Goal: Task Accomplishment & Management: Complete application form

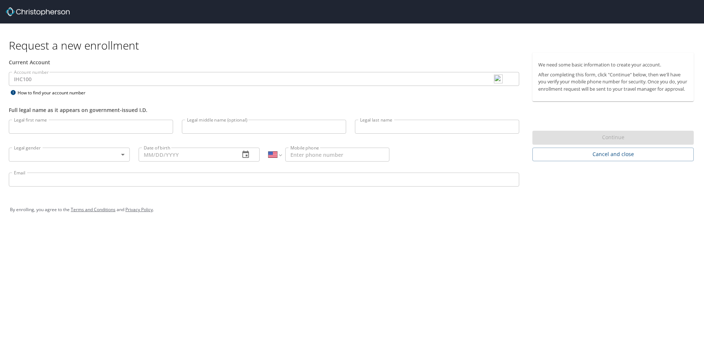
select select "US"
click at [53, 126] on input "Legal first name" at bounding box center [91, 127] width 164 height 14
type input "[PERSON_NAME]"
type input "C"
type input "[PERSON_NAME]"
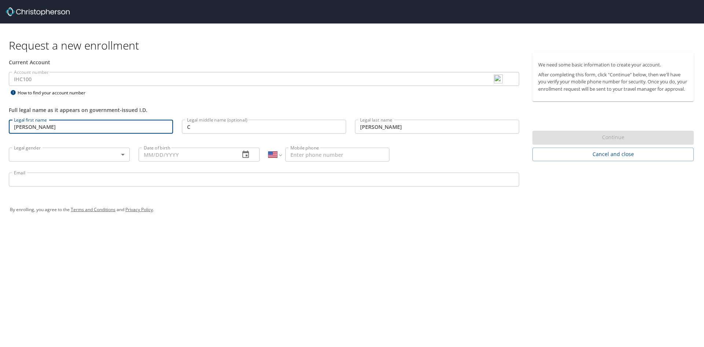
type input "[PHONE_NUMBER]"
type input "[EMAIL_ADDRESS][DOMAIN_NAME]"
click at [203, 129] on input "C" at bounding box center [264, 127] width 164 height 14
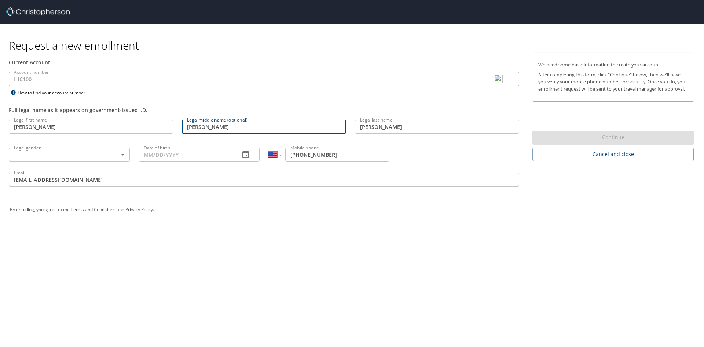
type input "[PERSON_NAME]"
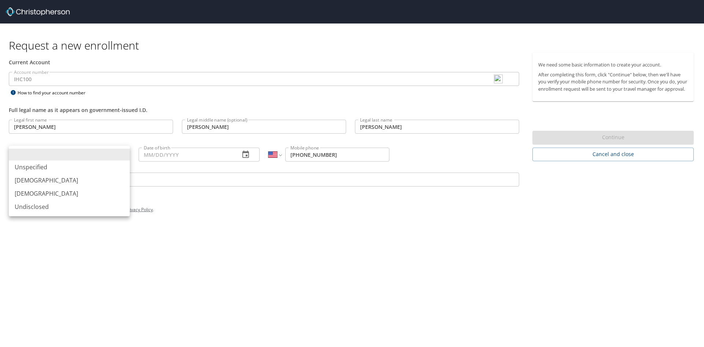
click at [103, 159] on body "Request a new enrollment Current Account Account number IHC100 Account number H…" at bounding box center [352, 173] width 704 height 347
click at [59, 178] on li "[DEMOGRAPHIC_DATA]" at bounding box center [69, 179] width 121 height 13
type input "[DEMOGRAPHIC_DATA]"
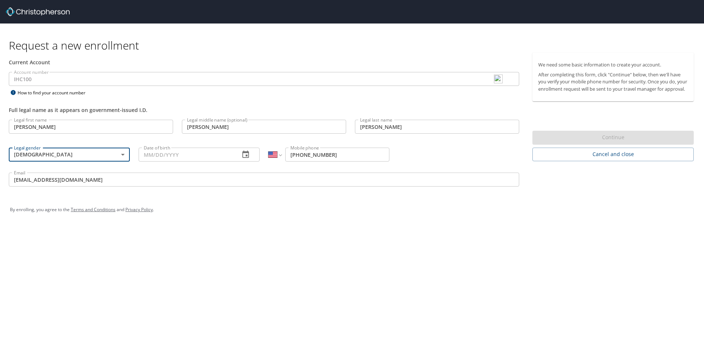
click at [192, 154] on input "Date of birth" at bounding box center [186, 154] width 95 height 14
type input "[DATE]"
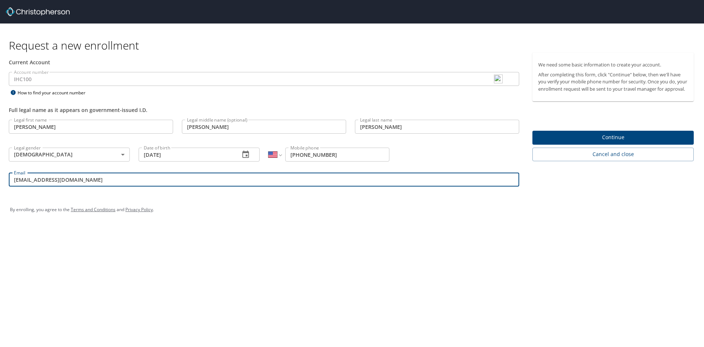
drag, startPoint x: 69, startPoint y: 182, endPoint x: 6, endPoint y: 182, distance: 62.7
click at [6, 182] on div "Email [EMAIL_ADDRESS][DOMAIN_NAME] Email" at bounding box center [263, 180] width 519 height 25
type input "[PERSON_NAME][EMAIL_ADDRESS][PERSON_NAME][DOMAIN_NAME]"
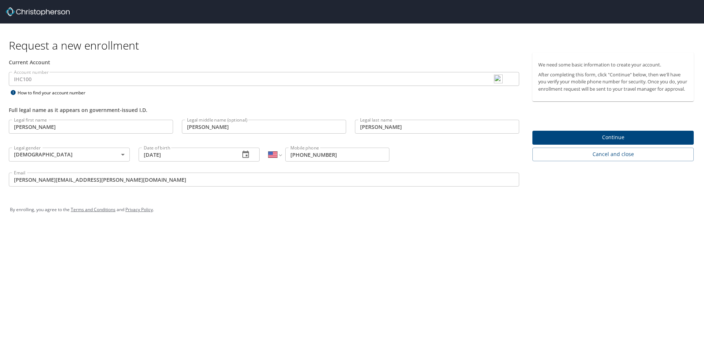
click at [614, 142] on span "Continue" at bounding box center [613, 137] width 150 height 9
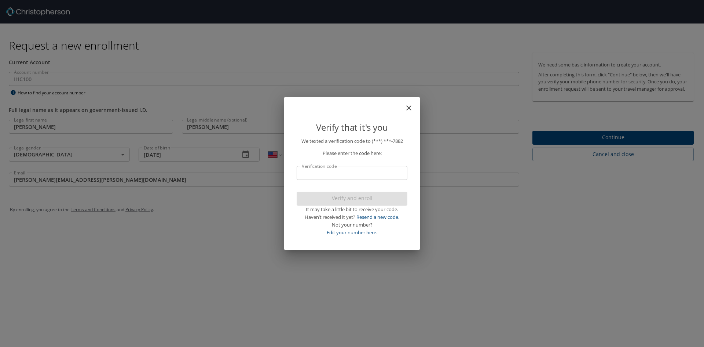
click at [367, 172] on input "Verification code" at bounding box center [352, 173] width 111 height 14
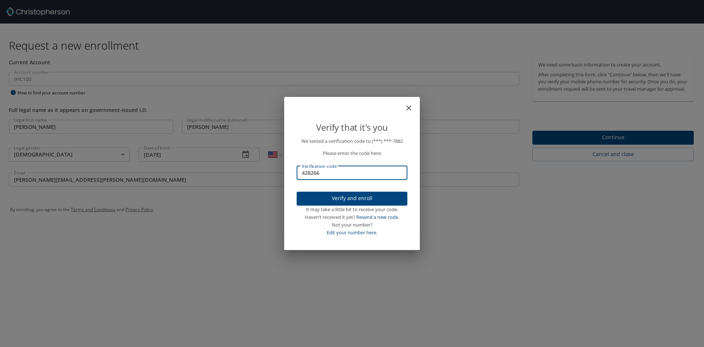
type input "428266"
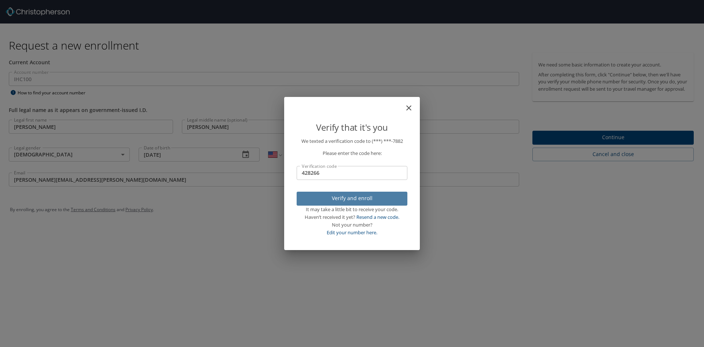
click at [357, 197] on span "Verify and enroll" at bounding box center [352, 198] width 99 height 9
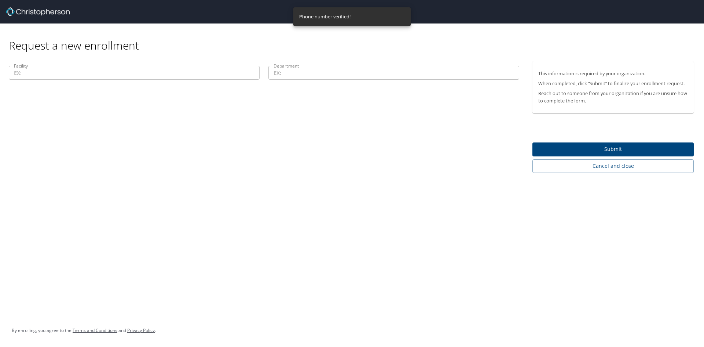
click at [103, 71] on input "Facility" at bounding box center [134, 73] width 251 height 14
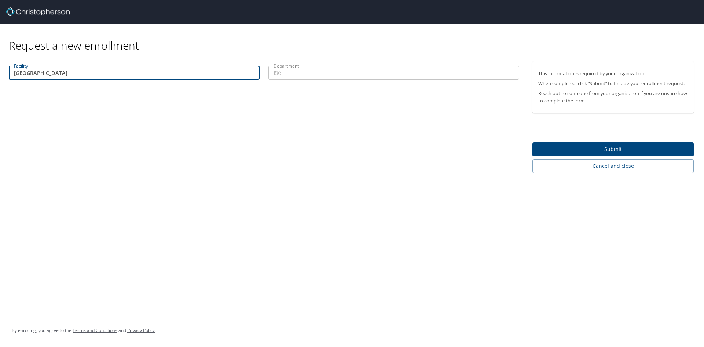
type input "[GEOGRAPHIC_DATA]"
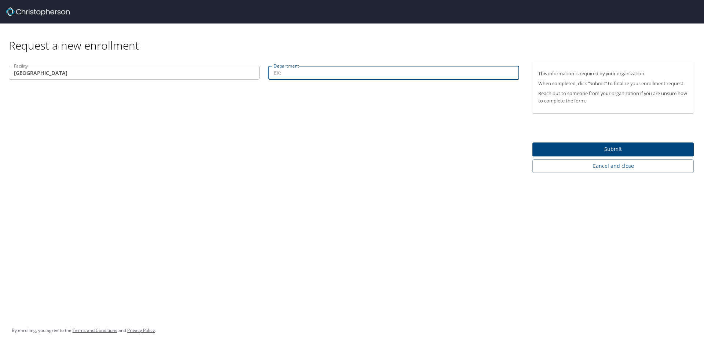
click at [336, 72] on input "Department" at bounding box center [393, 73] width 251 height 14
type input "NeuroCritical Care"
click at [611, 149] on span "Submit" at bounding box center [613, 149] width 150 height 9
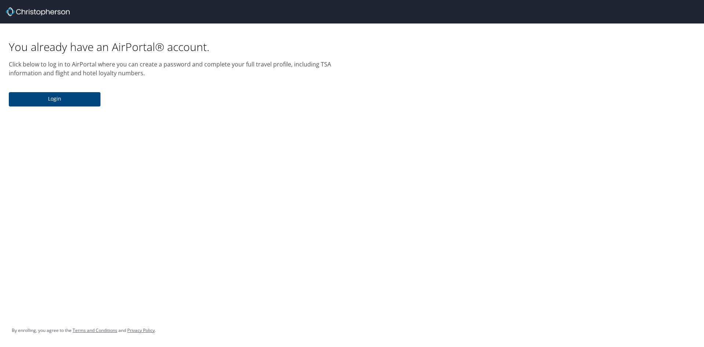
click at [67, 99] on span "Login" at bounding box center [55, 98] width 80 height 9
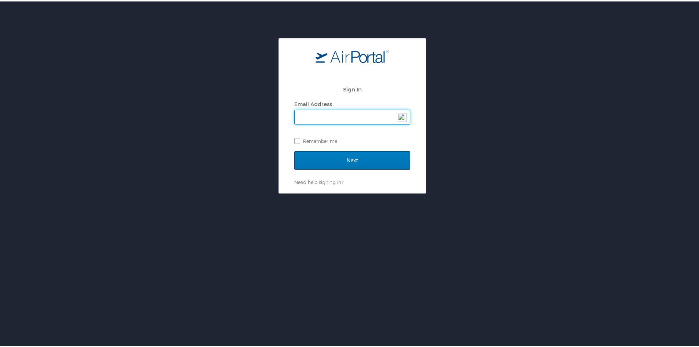
click at [316, 117] on input "Email Address" at bounding box center [352, 116] width 115 height 14
type input "[PERSON_NAME][EMAIL_ADDRESS][PERSON_NAME][DOMAIN_NAME]"
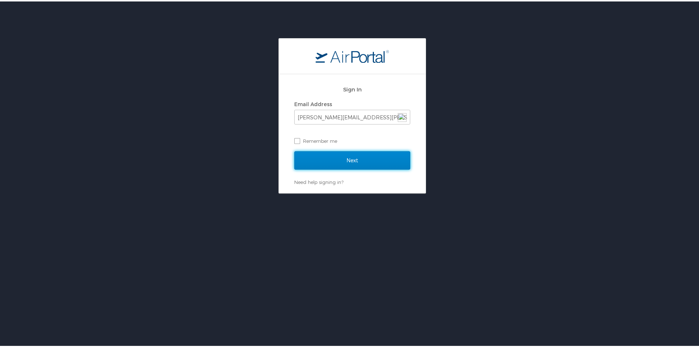
click at [351, 160] on input "Next" at bounding box center [352, 159] width 116 height 18
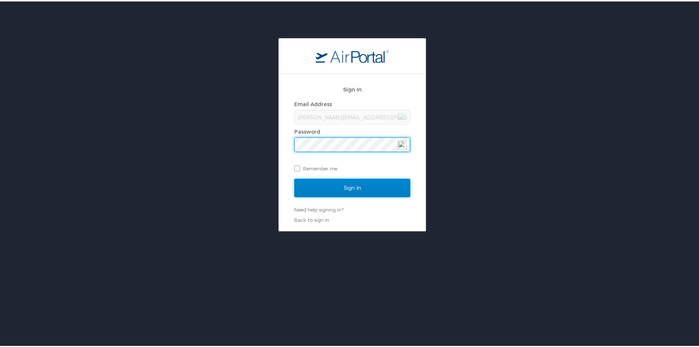
click at [334, 186] on input "Sign In" at bounding box center [352, 186] width 116 height 18
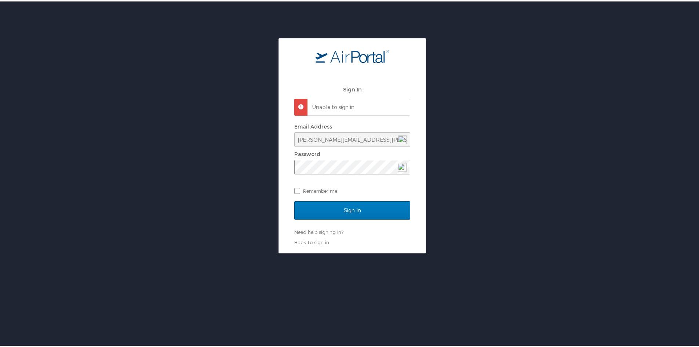
click at [400, 165] on img at bounding box center [402, 165] width 9 height 9
click at [398, 165] on img at bounding box center [402, 165] width 9 height 9
click at [253, 167] on div "Sign In Unable to sign in Email Address [PERSON_NAME][EMAIL_ADDRESS][PERSON_NAM…" at bounding box center [352, 144] width 704 height 215
click at [337, 209] on input "Sign In" at bounding box center [352, 209] width 116 height 18
drag, startPoint x: 364, startPoint y: 138, endPoint x: 288, endPoint y: 138, distance: 76.7
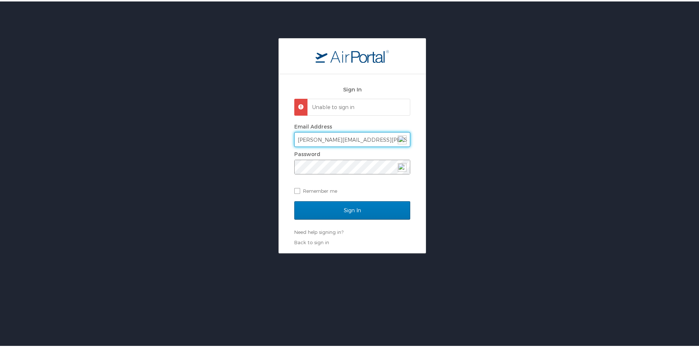
click at [288, 138] on div "Sign In Unable to sign in Email Address [PERSON_NAME][EMAIL_ADDRESS][PERSON_NAM…" at bounding box center [352, 162] width 147 height 179
type input "[EMAIL_ADDRESS][DOMAIN_NAME]"
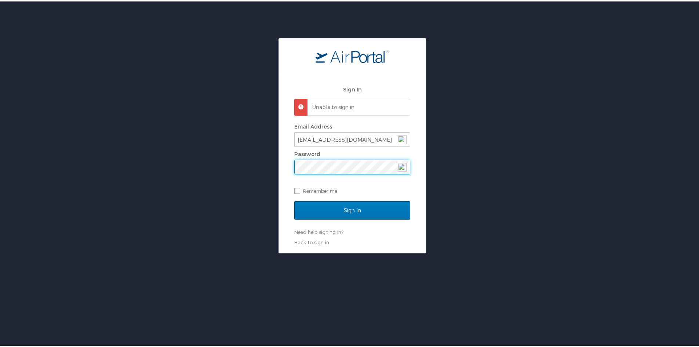
click at [272, 164] on div "Sign In Unable to sign in Email Address [EMAIL_ADDRESS][DOMAIN_NAME] Password R…" at bounding box center [352, 144] width 704 height 215
click at [259, 166] on div "Sign In Unable to sign in Email Address [EMAIL_ADDRESS][DOMAIN_NAME] Password R…" at bounding box center [352, 144] width 704 height 215
click at [344, 212] on input "Sign In" at bounding box center [352, 209] width 116 height 18
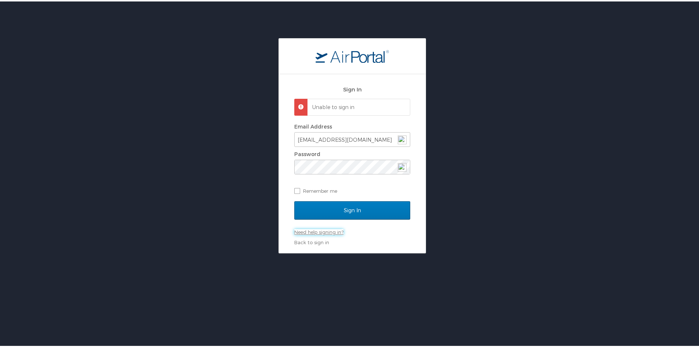
click at [324, 229] on link "Need help signing in?" at bounding box center [318, 230] width 49 height 6
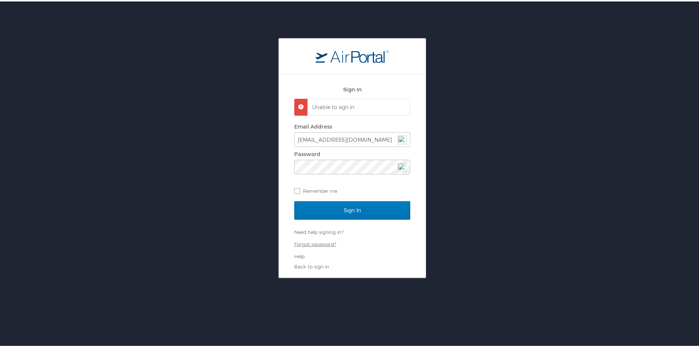
click at [318, 242] on link "Forgot password?" at bounding box center [315, 242] width 42 height 6
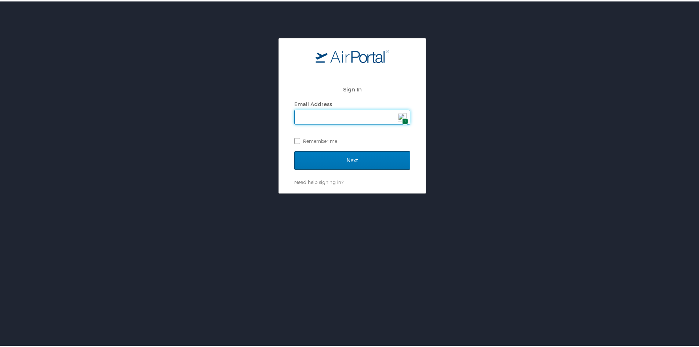
click at [323, 112] on input "Email Address" at bounding box center [352, 116] width 115 height 14
type input "[PERSON_NAME][EMAIL_ADDRESS][PERSON_NAME][DOMAIN_NAME]"
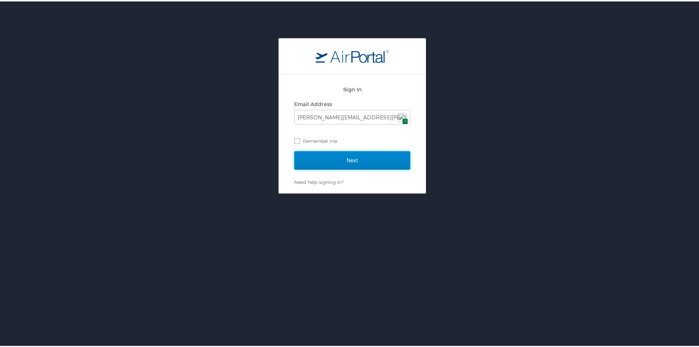
click at [350, 157] on input "Next" at bounding box center [352, 159] width 116 height 18
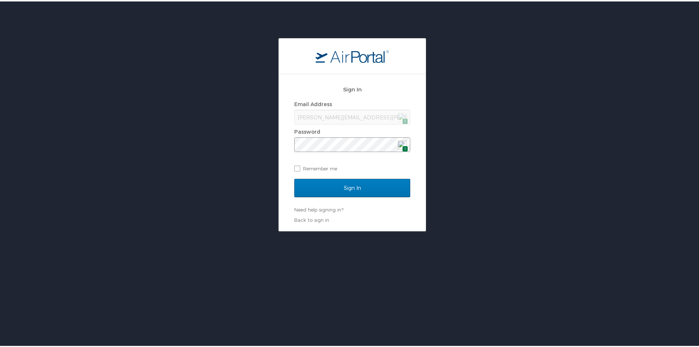
click at [399, 143] on img at bounding box center [402, 143] width 9 height 9
click at [337, 182] on input "Sign In" at bounding box center [352, 186] width 116 height 18
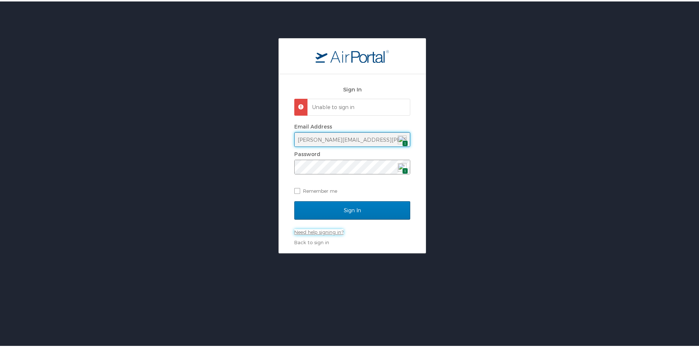
click at [310, 231] on link "Need help signing in?" at bounding box center [318, 230] width 49 height 6
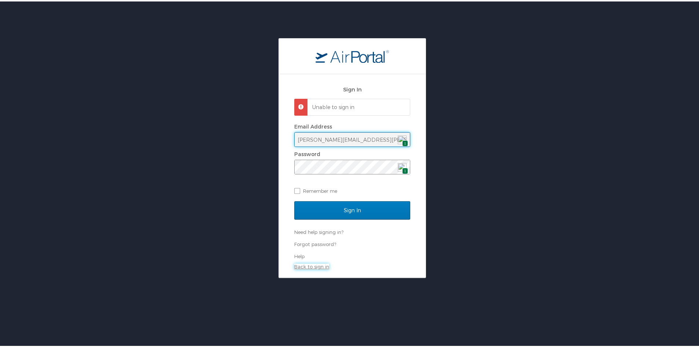
click at [307, 264] on link "Back to sign in" at bounding box center [311, 265] width 35 height 6
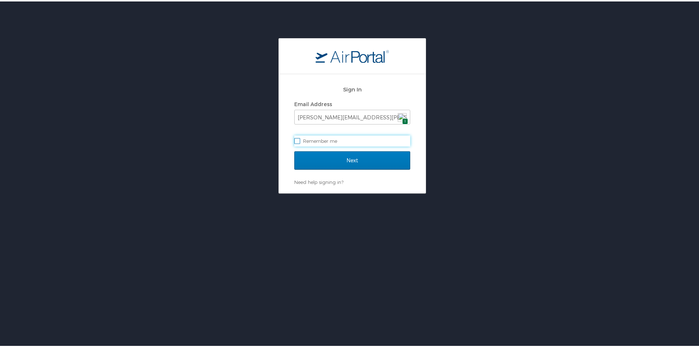
click at [318, 140] on label "Remember me" at bounding box center [352, 139] width 116 height 11
click at [299, 140] on input "Remember me" at bounding box center [296, 138] width 5 height 5
click at [317, 139] on label "Remember me" at bounding box center [352, 139] width 116 height 11
click at [299, 139] on input "Remember me" at bounding box center [296, 138] width 5 height 5
checkbox input "false"
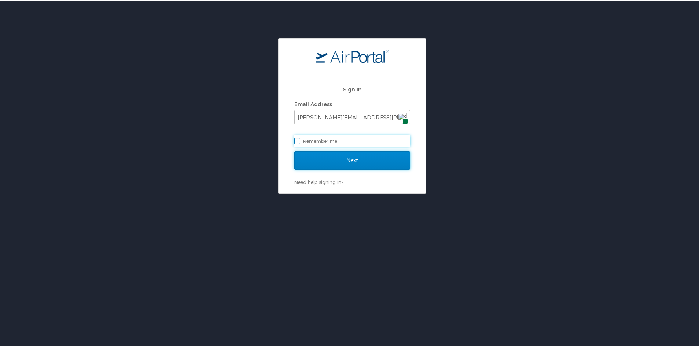
click at [337, 161] on input "Next" at bounding box center [352, 159] width 116 height 18
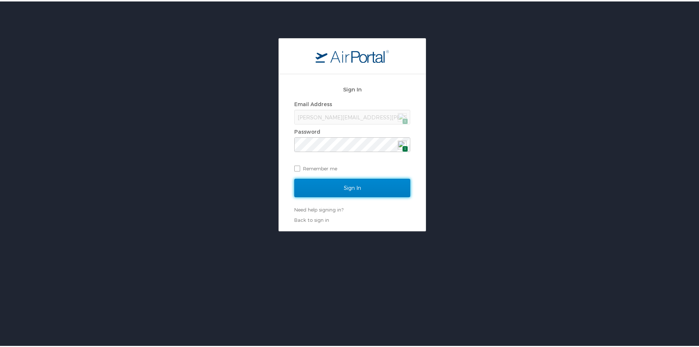
click at [334, 190] on input "Sign In" at bounding box center [352, 186] width 116 height 18
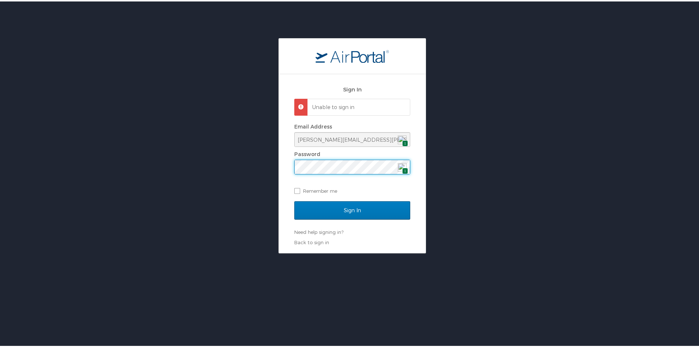
click at [280, 163] on div "Sign In Unable to sign in Email Address john.robison@imail.org 1 Password 1 Rem…" at bounding box center [352, 162] width 147 height 179
click at [341, 211] on input "Sign In" at bounding box center [352, 209] width 116 height 18
click at [283, 169] on div "Sign In Unable to sign in Email Address john.robison@imail.org 1 Password 1 Rem…" at bounding box center [352, 162] width 147 height 179
click at [342, 213] on input "Sign In" at bounding box center [352, 209] width 116 height 18
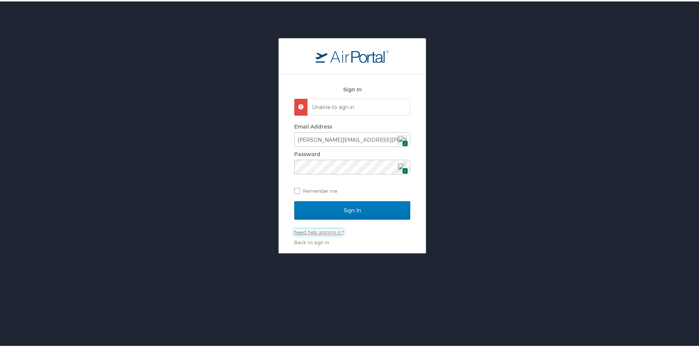
click at [320, 232] on link "Need help signing in?" at bounding box center [318, 230] width 49 height 6
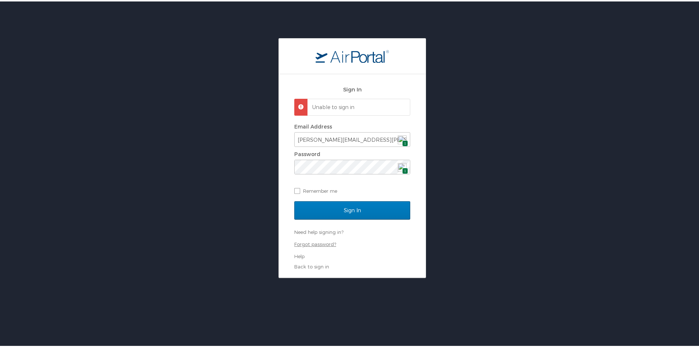
click at [319, 241] on link "Forgot password?" at bounding box center [315, 242] width 42 height 6
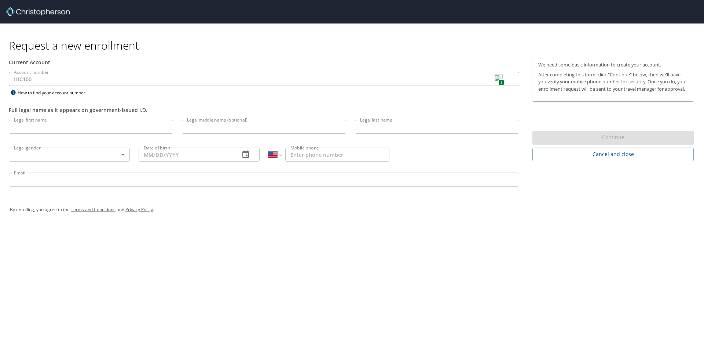
select select "US"
click at [43, 128] on input "Legal first name" at bounding box center [91, 127] width 164 height 14
type input "[PERSON_NAME]"
type input "C"
type input "[PERSON_NAME]"
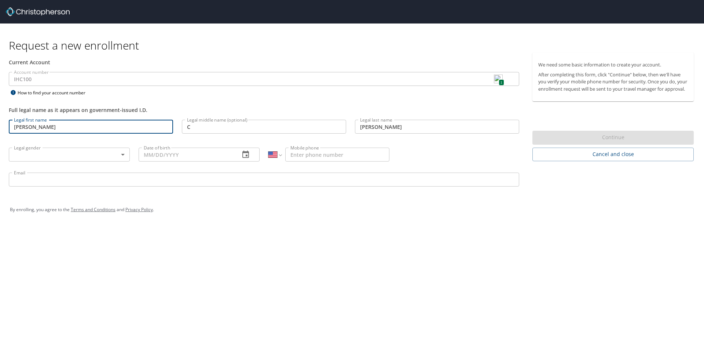
type input "[PHONE_NUMBER]"
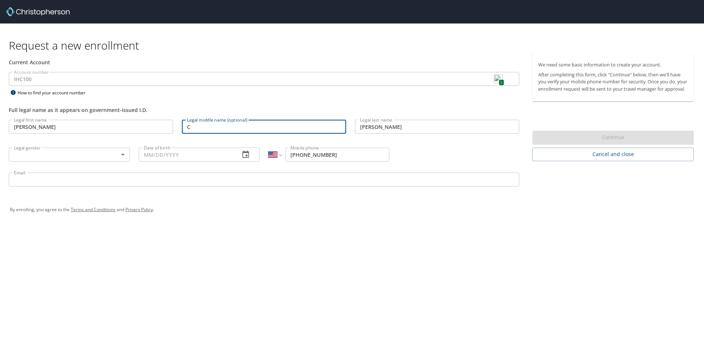
click at [204, 128] on input "C" at bounding box center [264, 127] width 164 height 14
type input "[PERSON_NAME]"
click at [123, 154] on body "Request a new enrollment Current Account Account number IHC100 1 Account number…" at bounding box center [352, 173] width 704 height 347
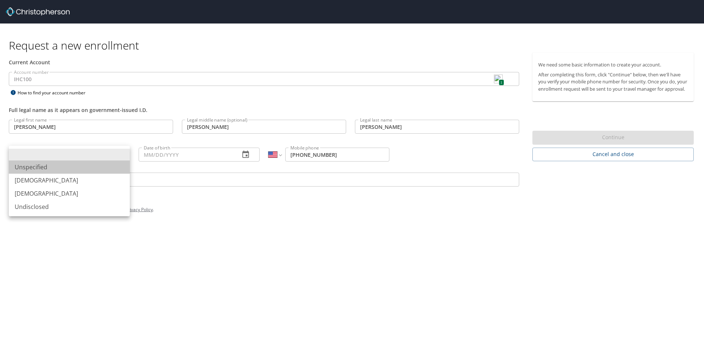
click at [55, 175] on ul "Unspecified Male Female Undisclosed" at bounding box center [69, 181] width 121 height 70
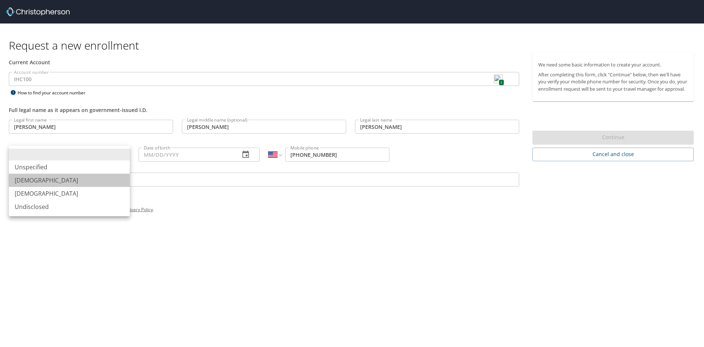
click at [54, 177] on li "[DEMOGRAPHIC_DATA]" at bounding box center [69, 179] width 121 height 13
type input "[DEMOGRAPHIC_DATA]"
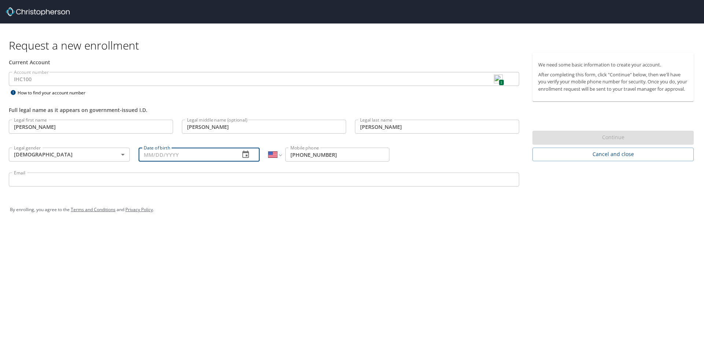
click at [157, 151] on input "Date of birth" at bounding box center [186, 154] width 95 height 14
type input "[DATE]"
click at [74, 176] on input "Email" at bounding box center [264, 179] width 511 height 14
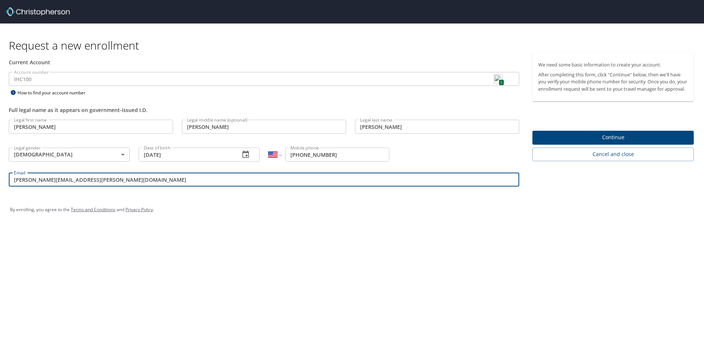
type input "[PERSON_NAME][EMAIL_ADDRESS][PERSON_NAME][DOMAIN_NAME]"
click at [596, 142] on span "Continue" at bounding box center [613, 137] width 150 height 9
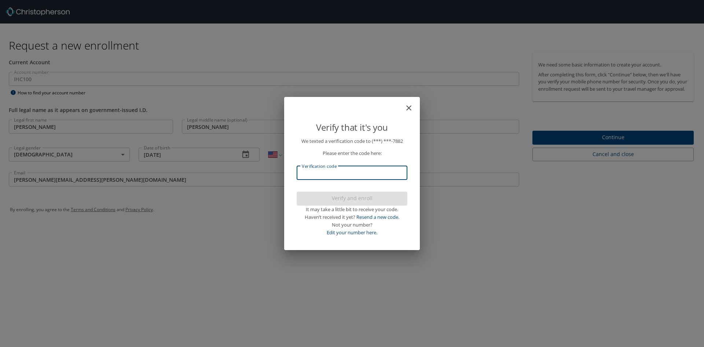
click at [322, 174] on input "Verification code" at bounding box center [352, 173] width 111 height 14
type input "385781"
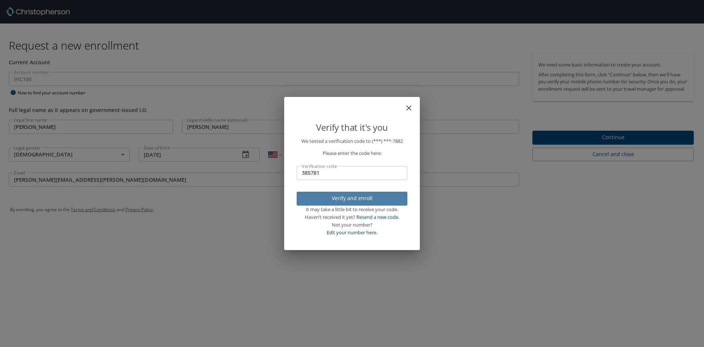
click at [333, 198] on span "Verify and enroll" at bounding box center [352, 198] width 99 height 9
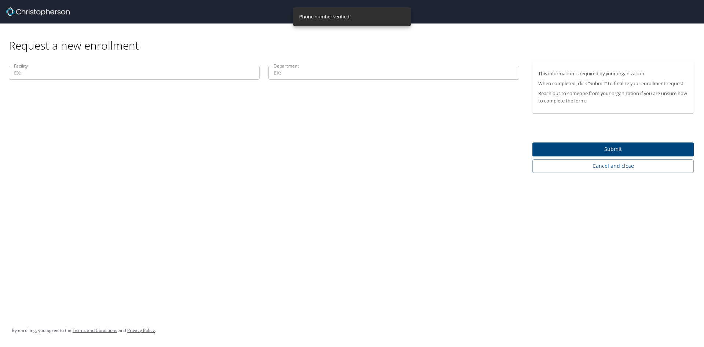
click at [76, 72] on input "Facility" at bounding box center [134, 73] width 251 height 14
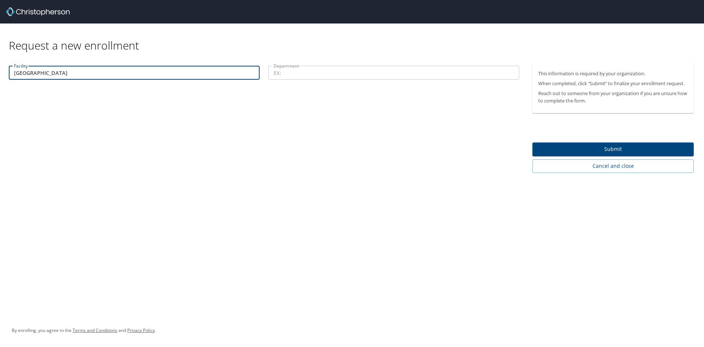
type input "[GEOGRAPHIC_DATA]"
click at [312, 77] on input "Department" at bounding box center [393, 73] width 251 height 14
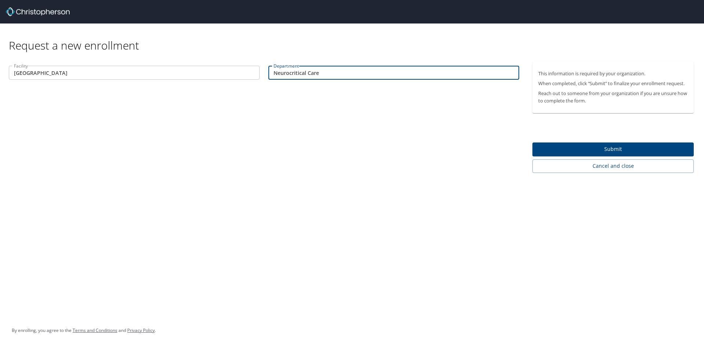
type input "Neurocritical Care"
click at [603, 147] on span "Submit" at bounding box center [613, 149] width 150 height 9
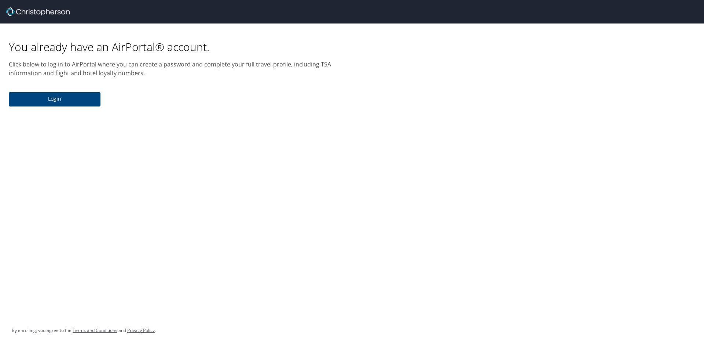
click at [50, 100] on span "Login" at bounding box center [55, 98] width 80 height 9
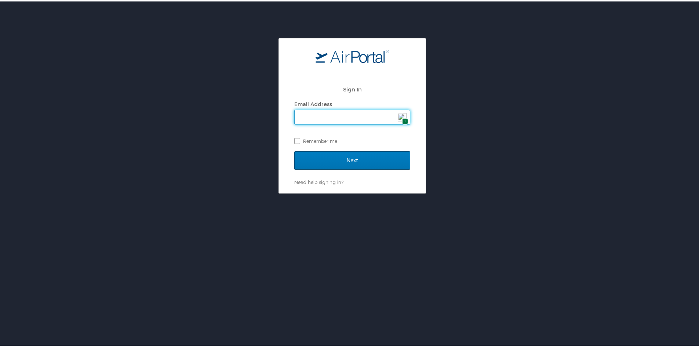
click at [344, 119] on input "Email Address" at bounding box center [352, 116] width 115 height 14
type input "[PERSON_NAME][EMAIL_ADDRESS][PERSON_NAME][DOMAIN_NAME]"
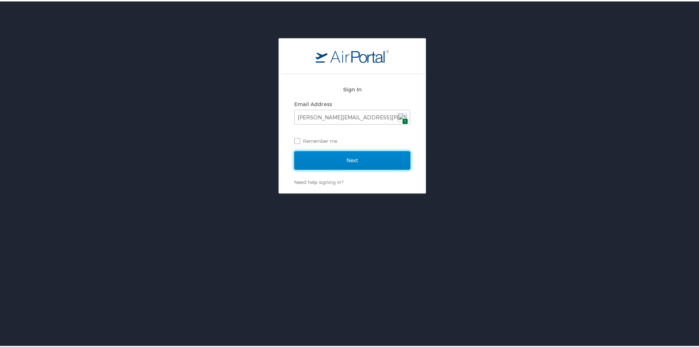
click at [345, 157] on input "Next" at bounding box center [352, 159] width 116 height 18
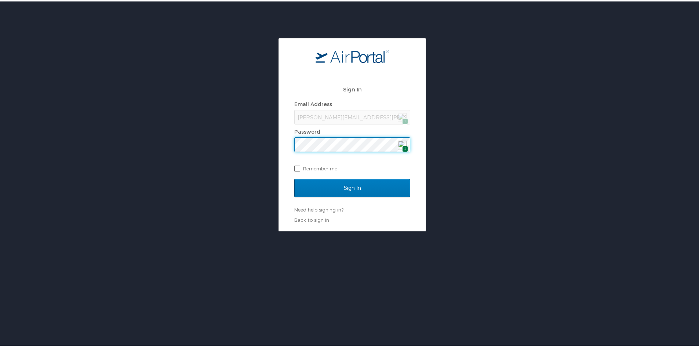
click at [297, 165] on label "Remember me" at bounding box center [352, 166] width 116 height 11
click at [297, 165] on input "Remember me" at bounding box center [296, 166] width 5 height 5
checkbox input "true"
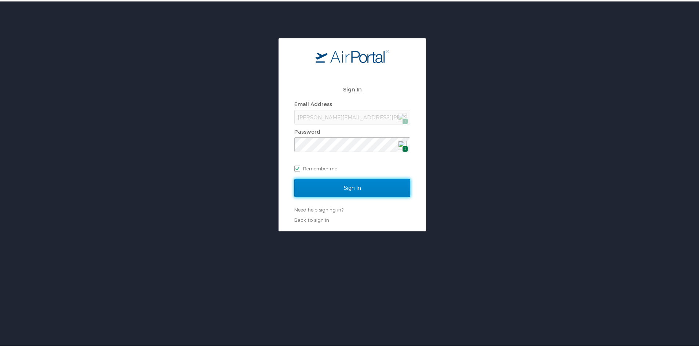
click at [349, 188] on input "Sign In" at bounding box center [352, 186] width 116 height 18
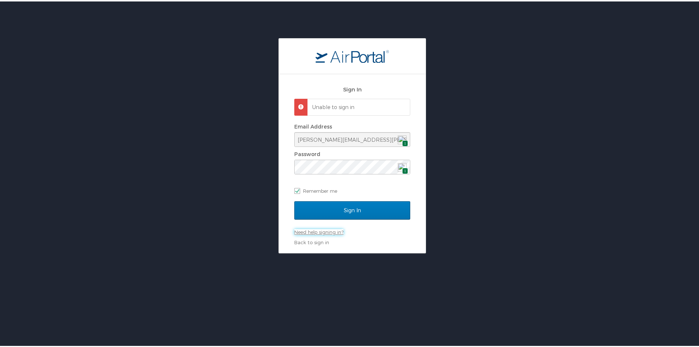
click at [327, 232] on link "Need help signing in?" at bounding box center [318, 230] width 49 height 6
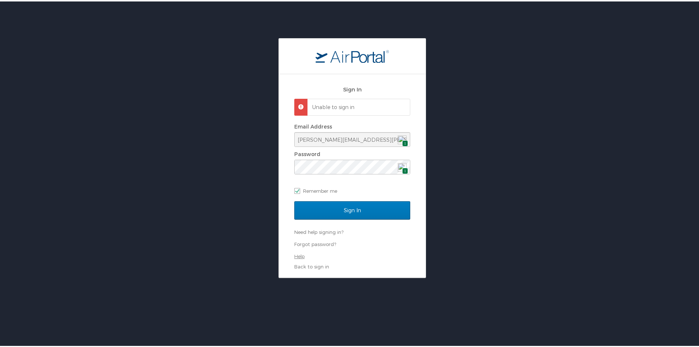
click at [296, 256] on link "Help" at bounding box center [299, 255] width 10 height 6
